Goal: Navigation & Orientation: Find specific page/section

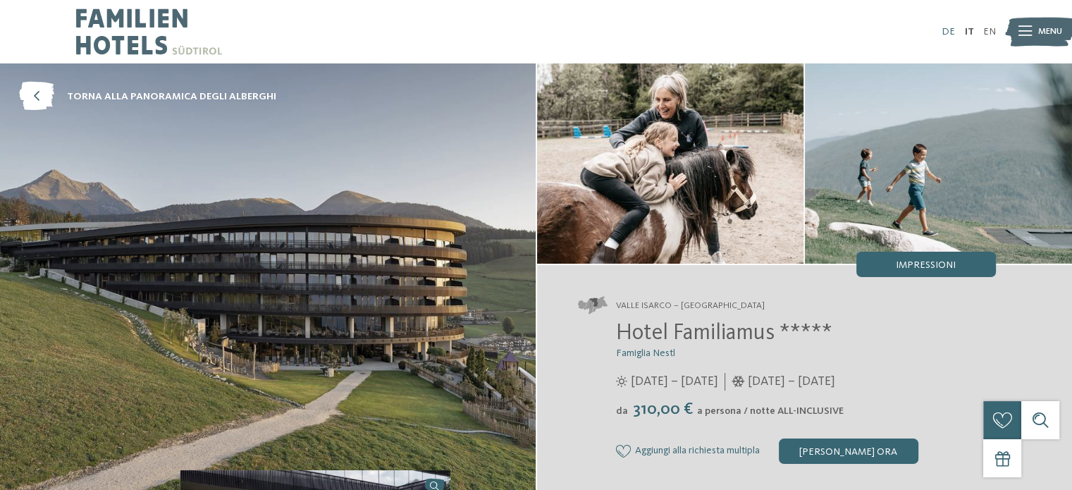
click at [945, 32] on link "DE" at bounding box center [948, 32] width 13 height 10
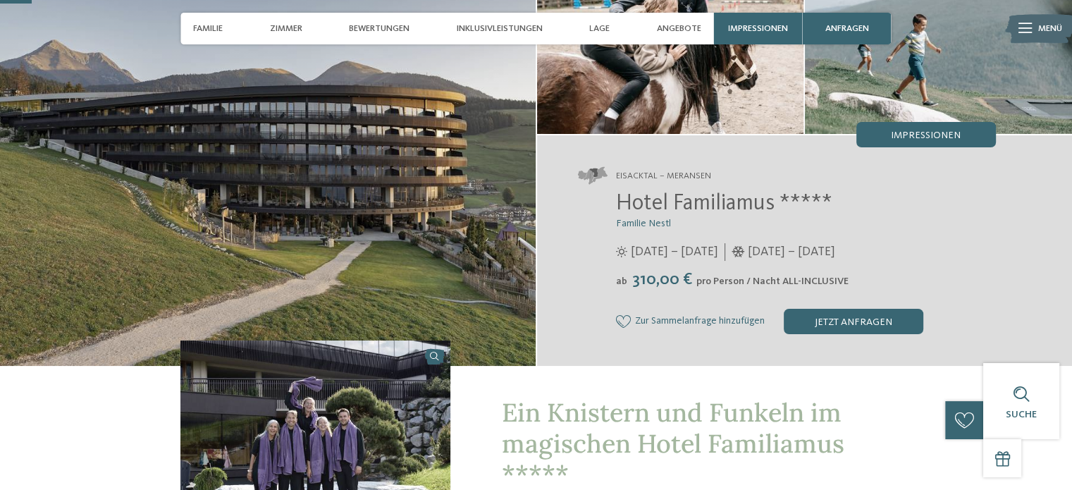
scroll to position [126, 0]
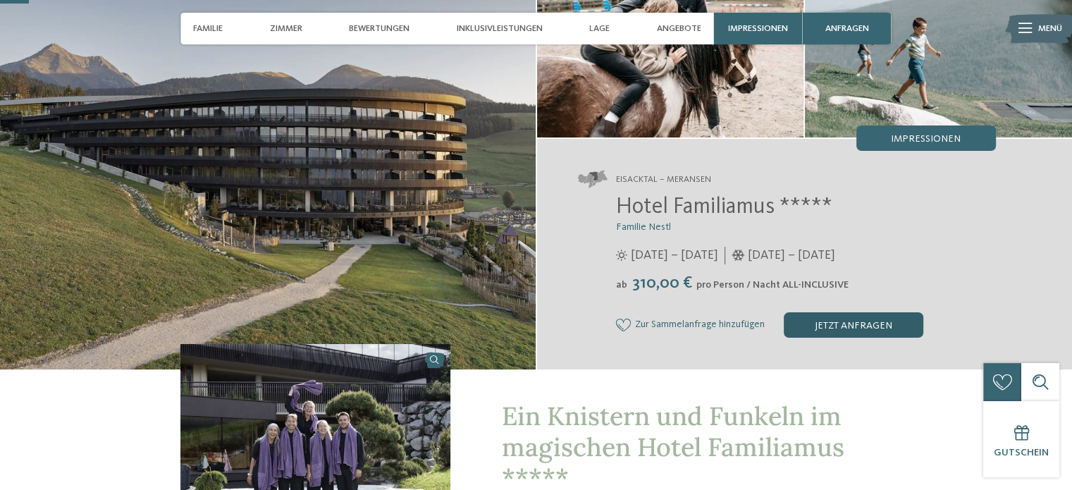
click at [859, 329] on div "jetzt anfragen" at bounding box center [854, 324] width 140 height 25
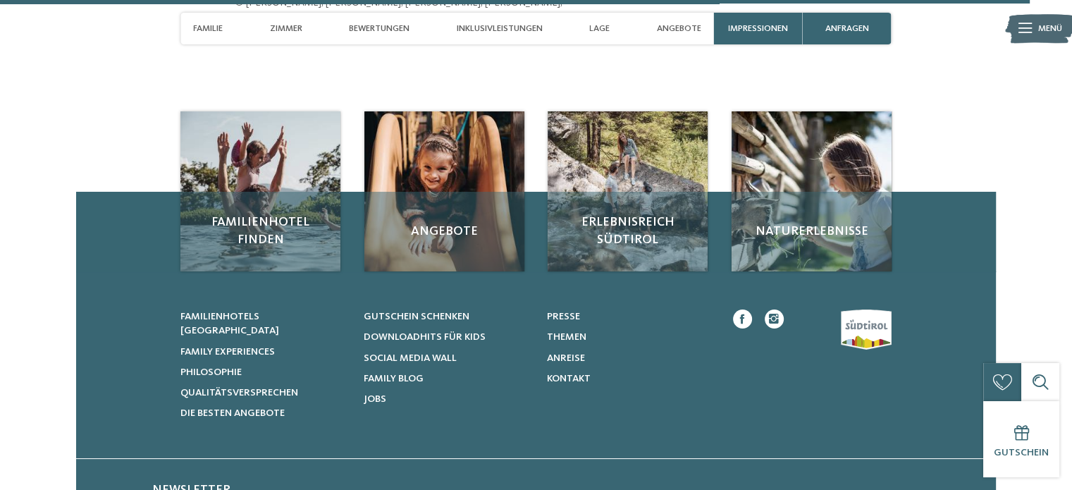
scroll to position [4492, 0]
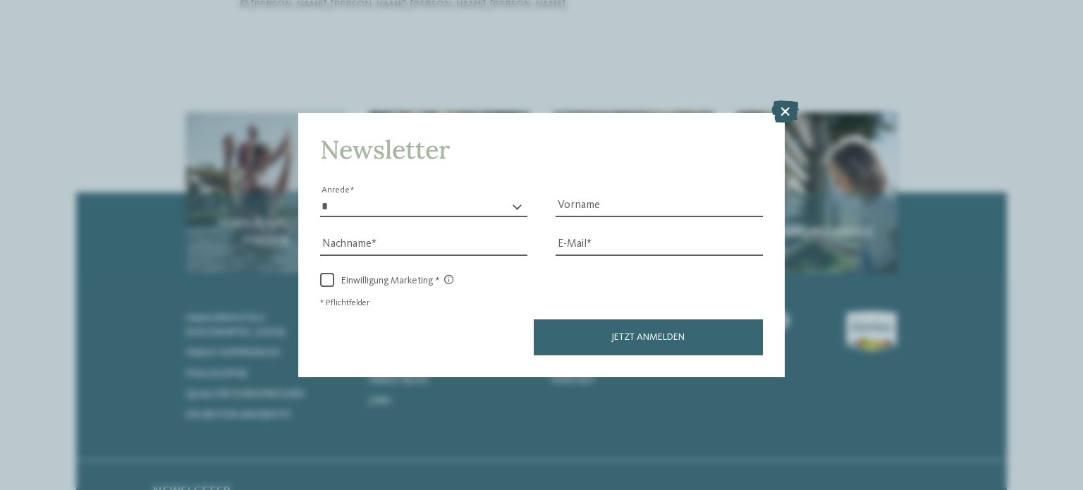
click at [789, 112] on icon at bounding box center [784, 111] width 27 height 23
